Goal: Task Accomplishment & Management: Use online tool/utility

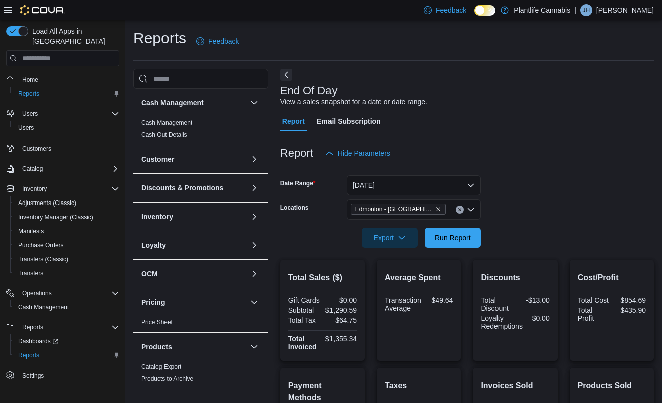
scroll to position [160, 0]
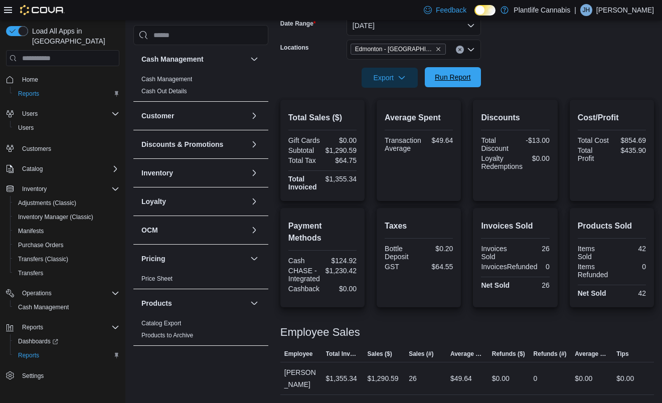
click at [467, 82] on span "Run Report" at bounding box center [453, 77] width 36 height 10
click at [467, 81] on span "Run Report" at bounding box center [453, 77] width 36 height 10
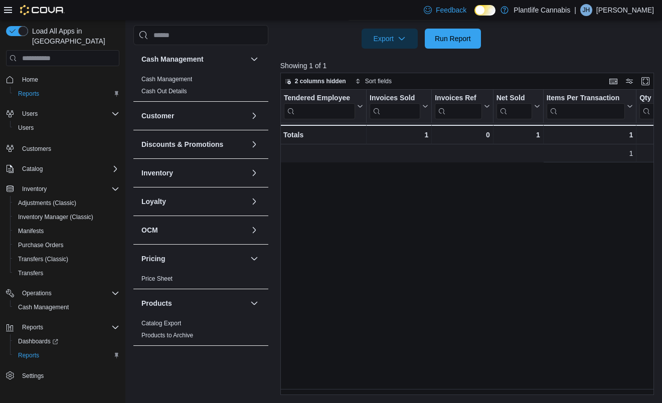
scroll to position [0, 435]
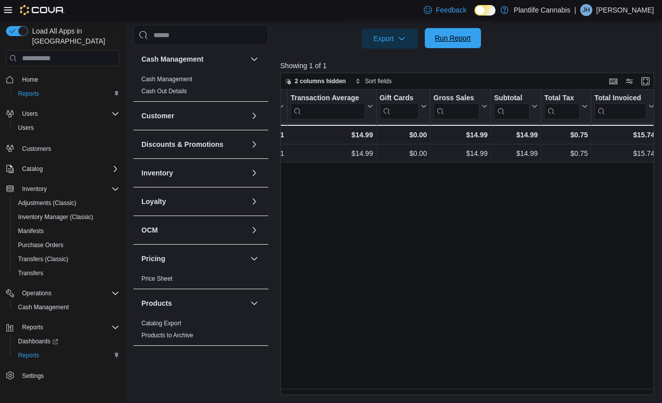
click at [446, 47] on span "Run Report" at bounding box center [453, 38] width 44 height 20
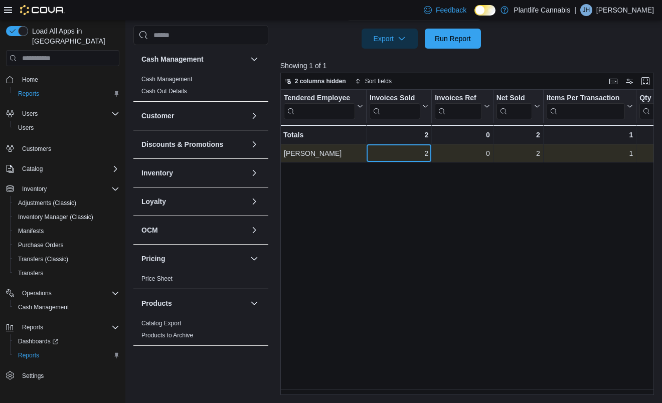
click at [419, 159] on div "2" at bounding box center [399, 153] width 59 height 12
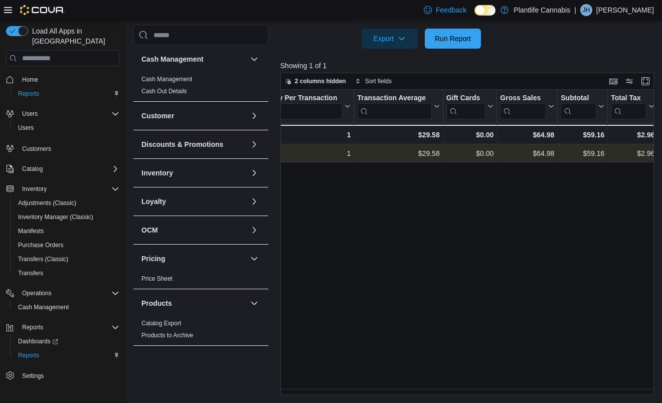
scroll to position [0, 489]
